Goal: Information Seeking & Learning: Find specific fact

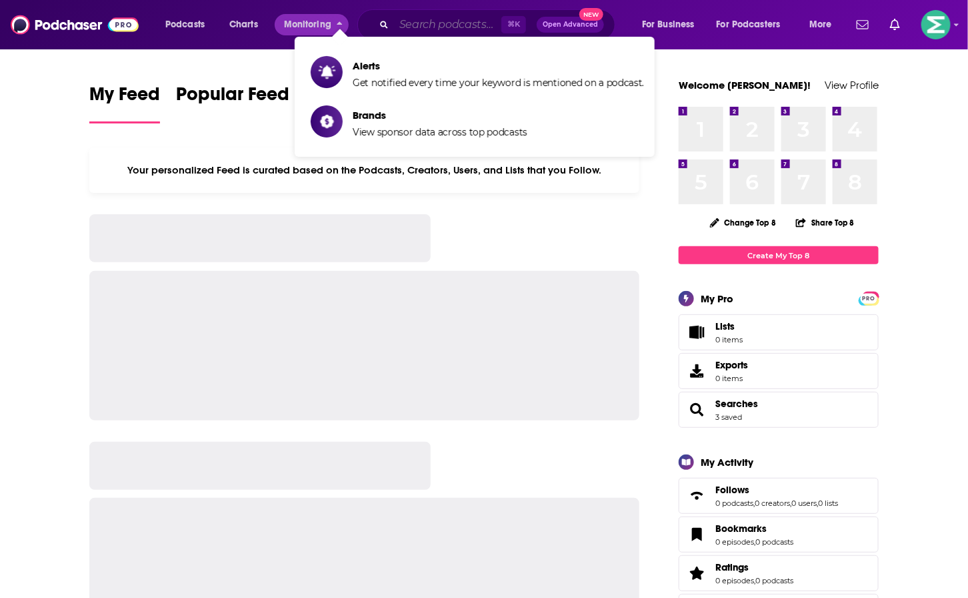
click at [403, 24] on input "Search podcasts, credits, & more..." at bounding box center [447, 24] width 107 height 21
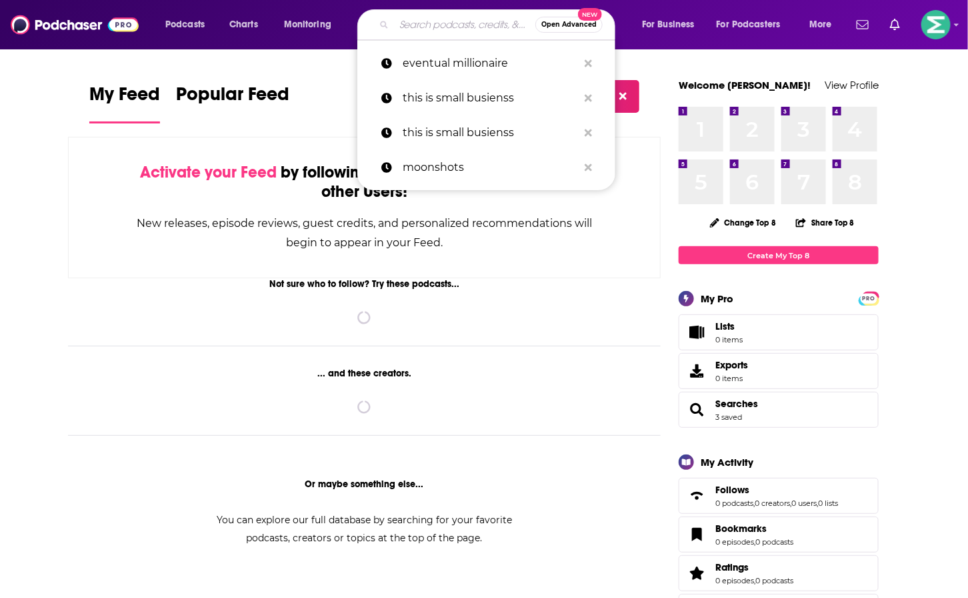
paste input "The Stack Overflow Podcast"
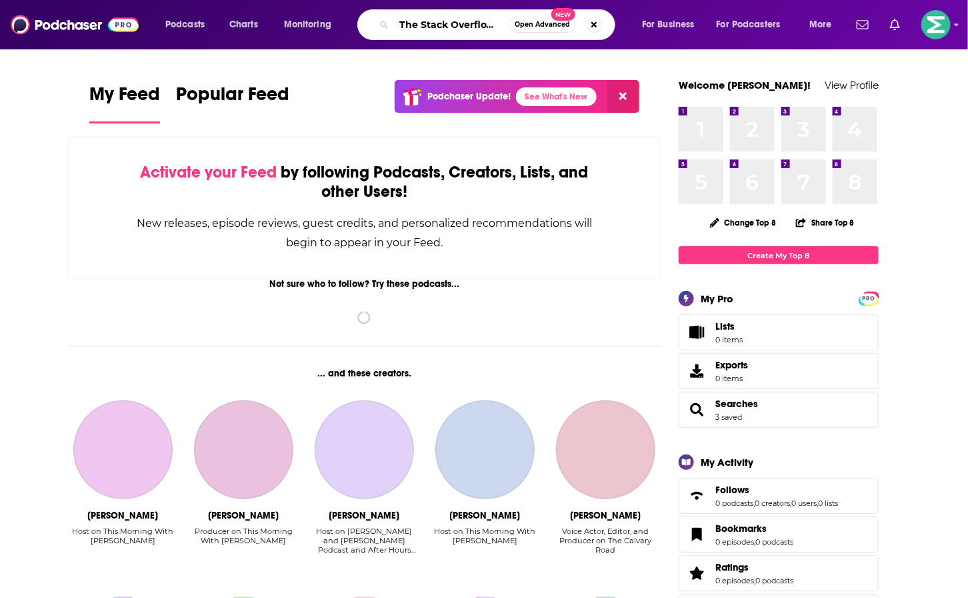
scroll to position [0, 33]
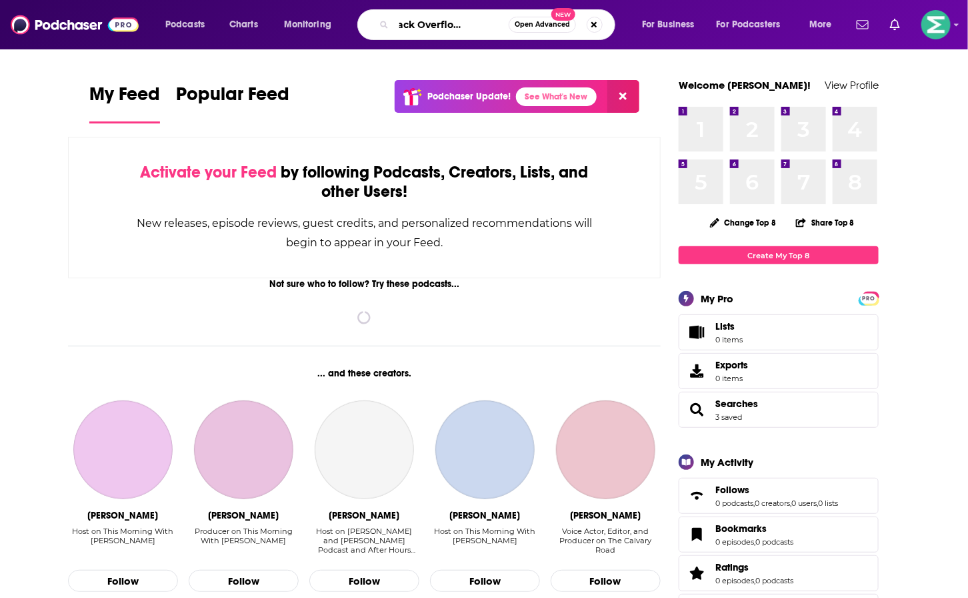
type input "The Stack Overflow Podcast"
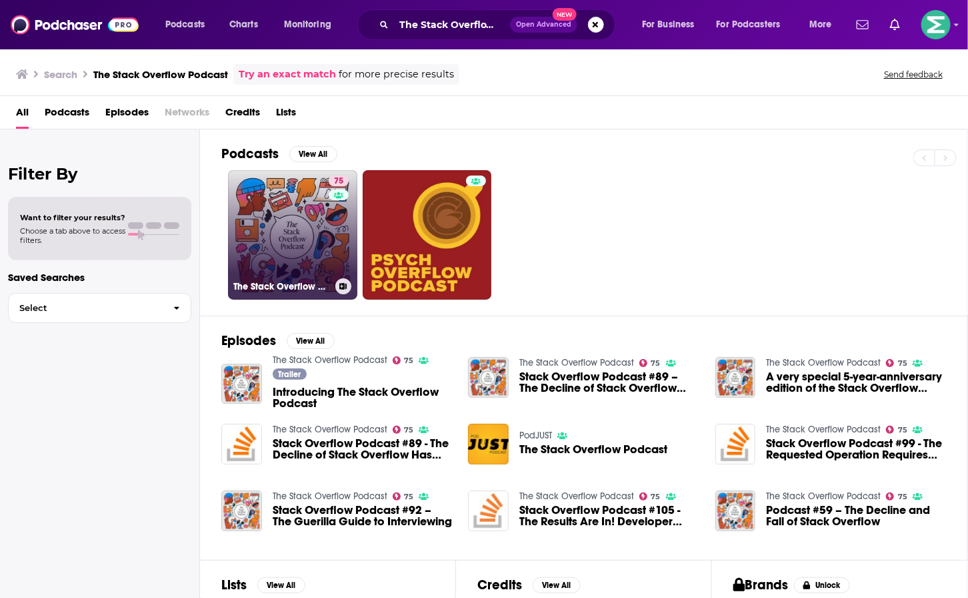
click at [285, 289] on h3 "The Stack Overflow Podcast" at bounding box center [281, 286] width 97 height 11
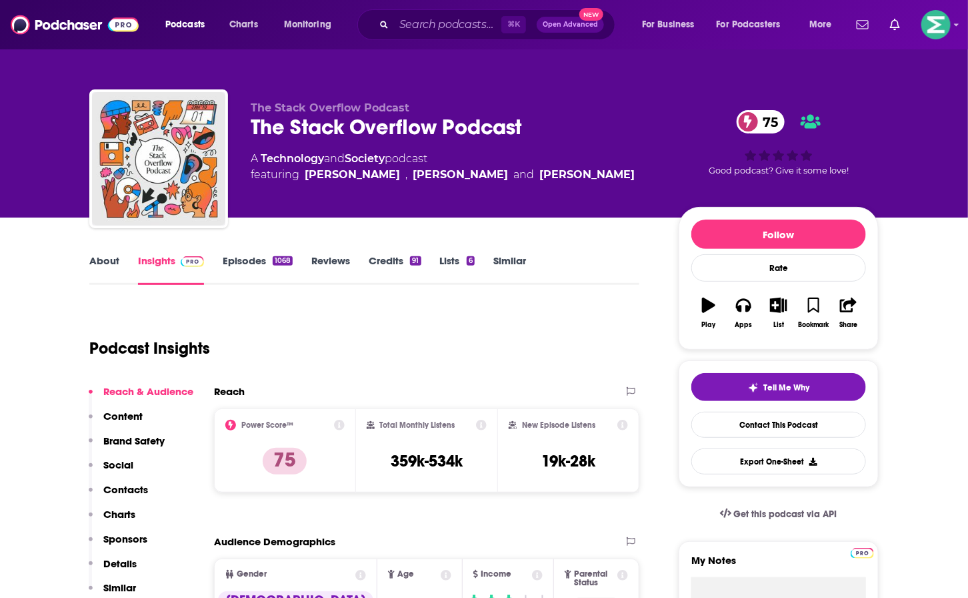
scroll to position [241, 0]
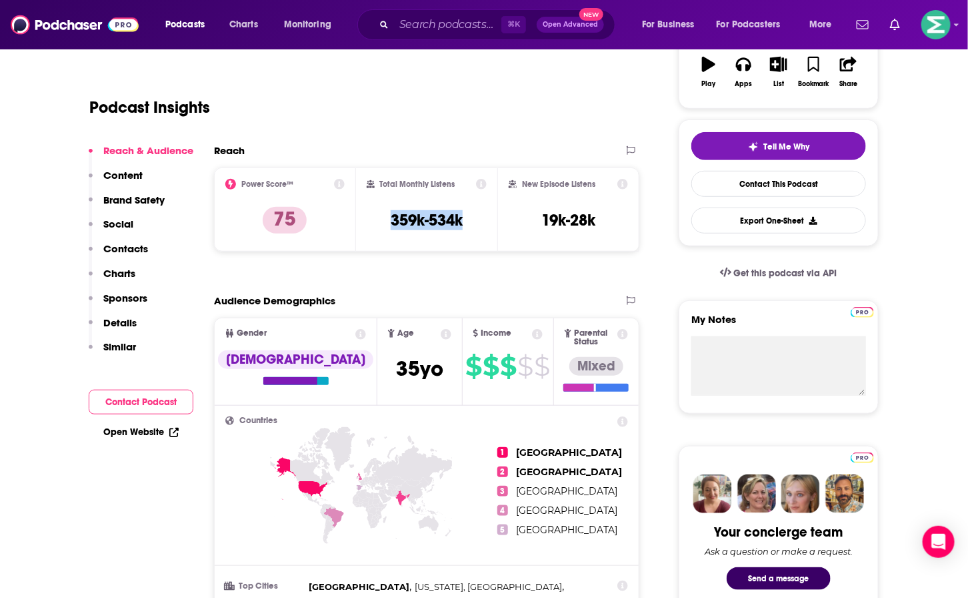
drag, startPoint x: 469, startPoint y: 218, endPoint x: 381, endPoint y: 219, distance: 88.0
click at [381, 219] on div "Total Monthly Listens 359k-534k" at bounding box center [427, 209] width 121 height 61
copy h3 "359k-534k"
